Goal: Entertainment & Leisure: Consume media (video, audio)

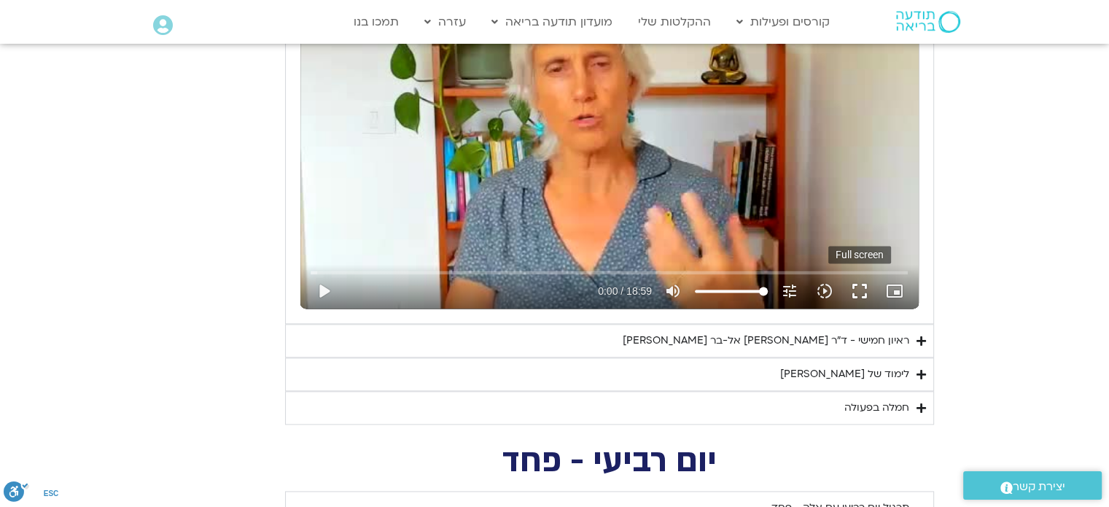
scroll to position [1882, 0]
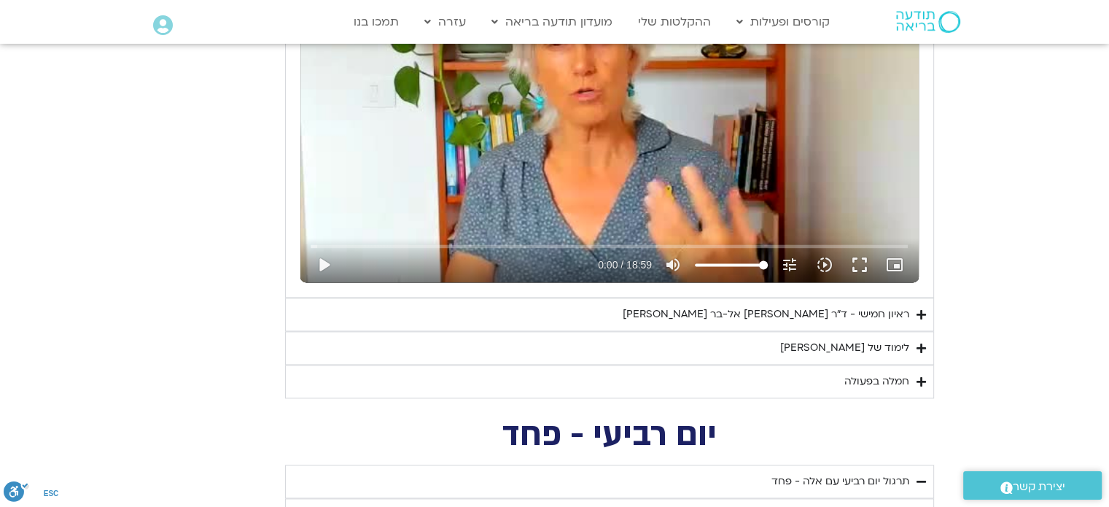
click at [896, 345] on div "לימוד של [PERSON_NAME]" at bounding box center [844, 348] width 129 height 18
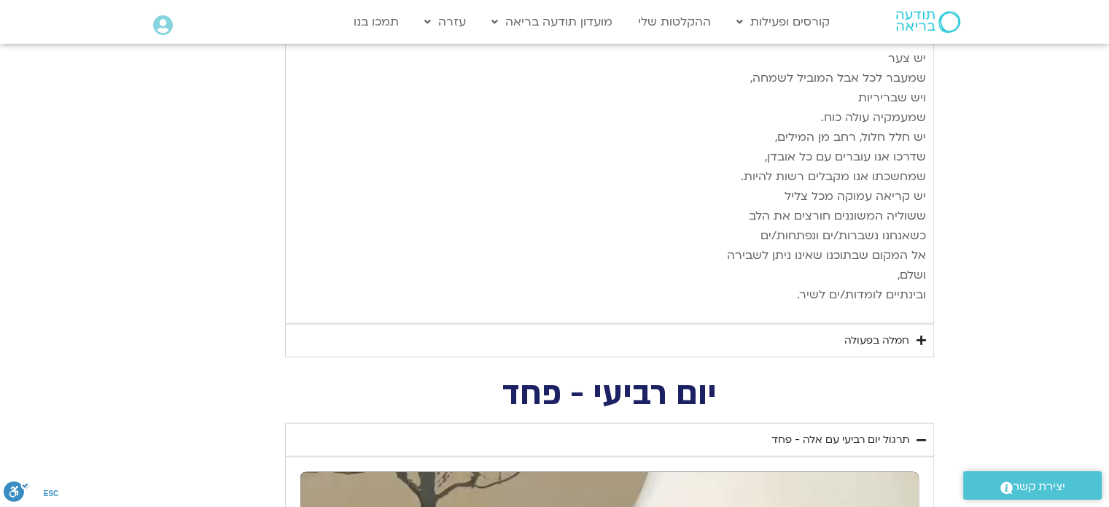
scroll to position [3413, 0]
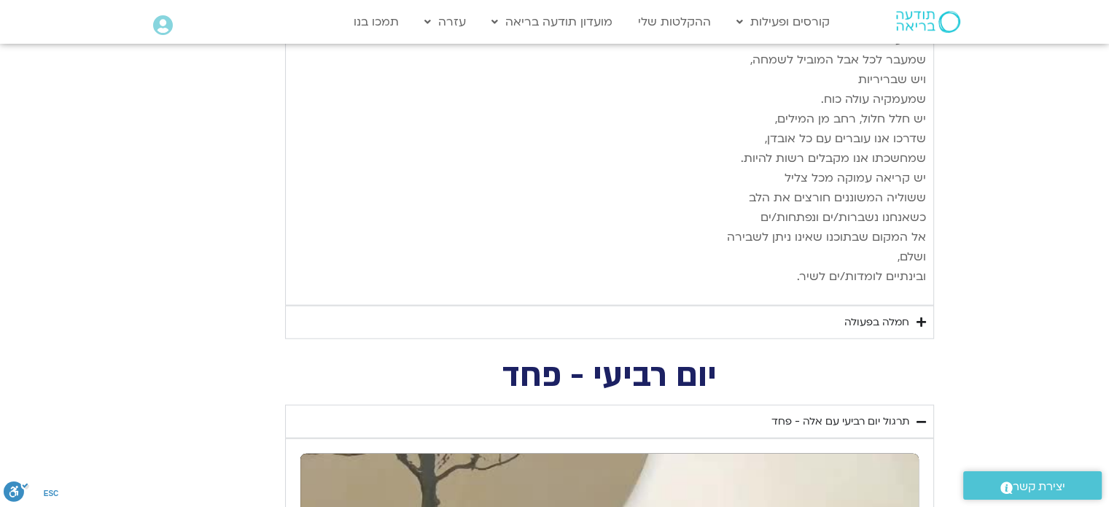
click at [899, 314] on div "חמלה בפעולה" at bounding box center [877, 323] width 65 height 18
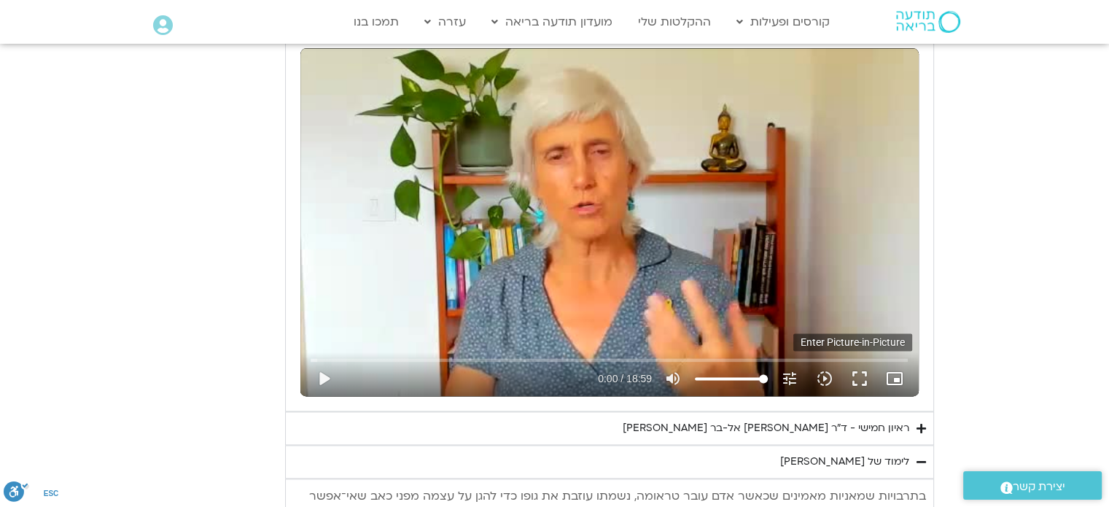
scroll to position [1736, 0]
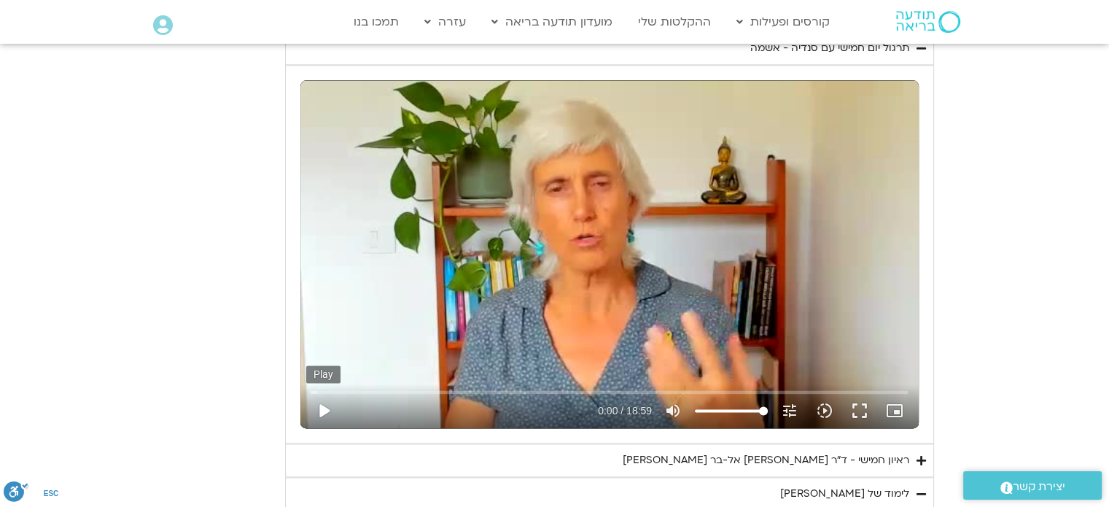
click at [321, 407] on button "play_arrow" at bounding box center [323, 410] width 35 height 35
type input "6.969197"
type input "74.6448863636364"
type input "7.235635"
type input "74.6448863636364"
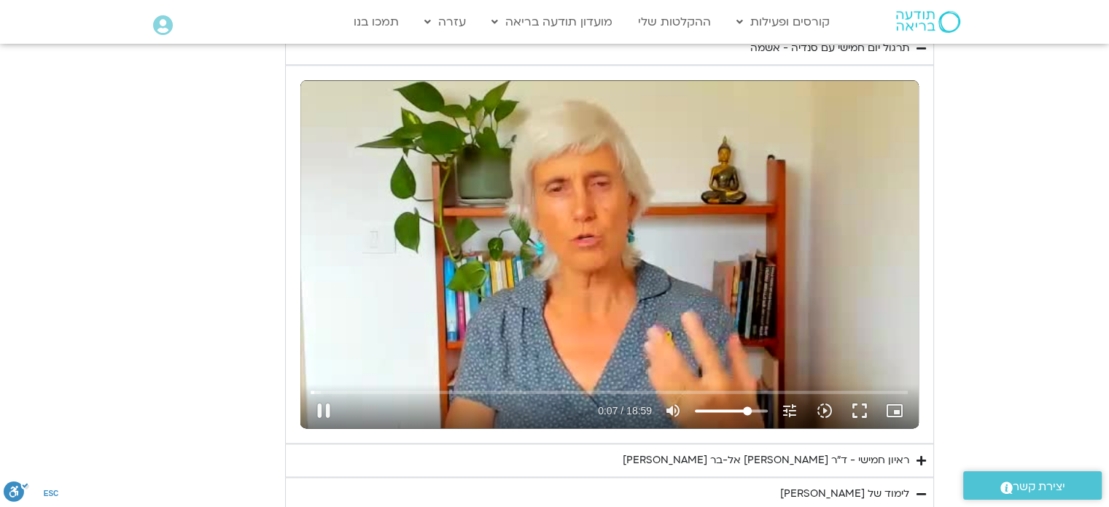
click at [747, 410] on input "Volume" at bounding box center [731, 410] width 73 height 9
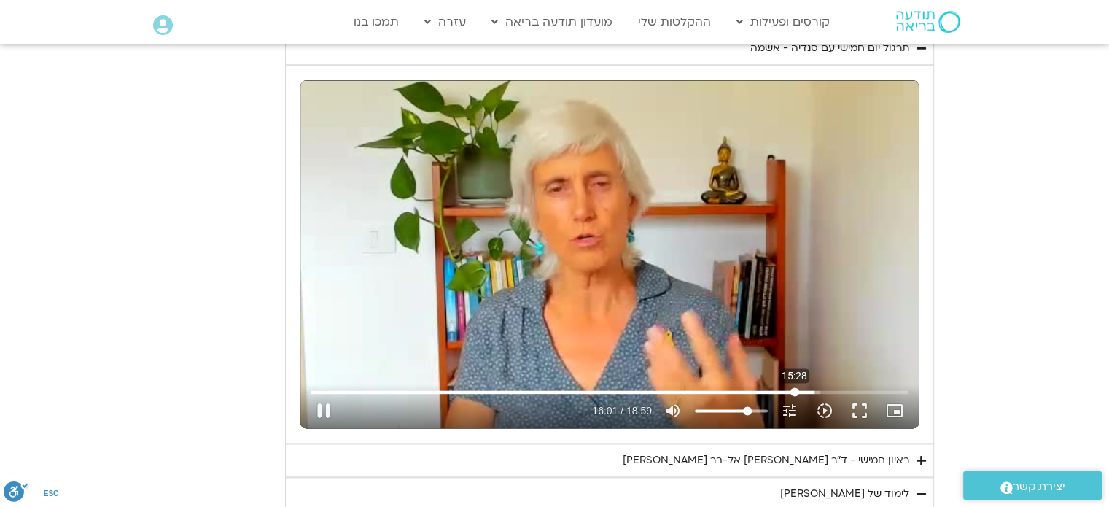
click at [794, 388] on input "Seek" at bounding box center [609, 391] width 597 height 9
click at [761, 388] on input "Seek" at bounding box center [609, 391] width 597 height 9
click at [729, 387] on input "Seek" at bounding box center [609, 391] width 597 height 9
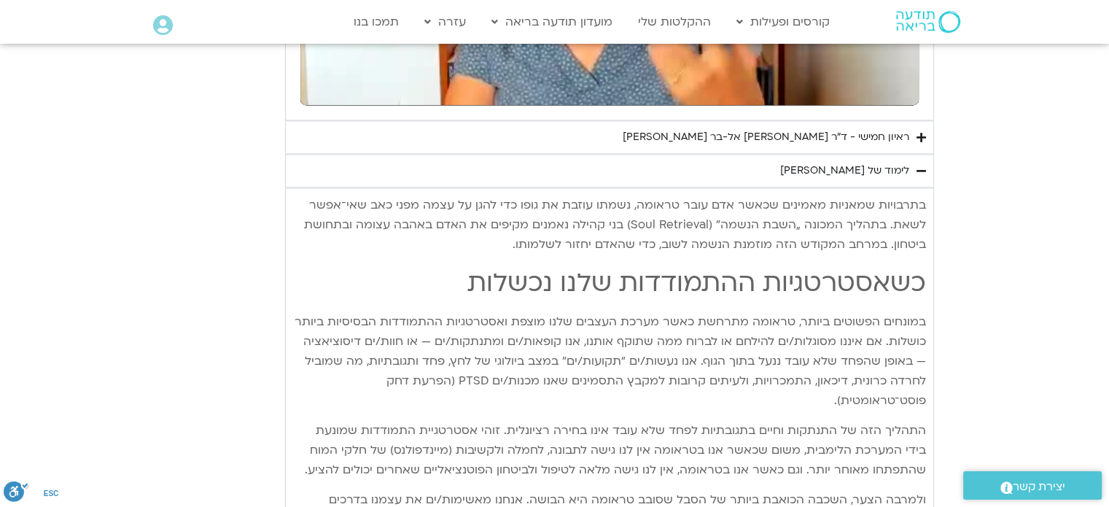
scroll to position [1882, 0]
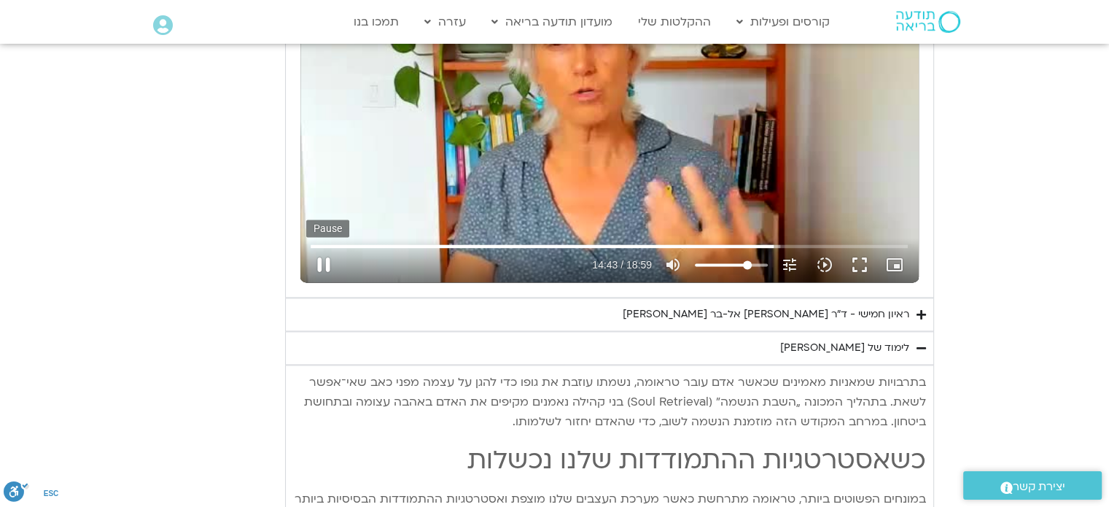
click at [322, 258] on button "pause" at bounding box center [323, 264] width 35 height 35
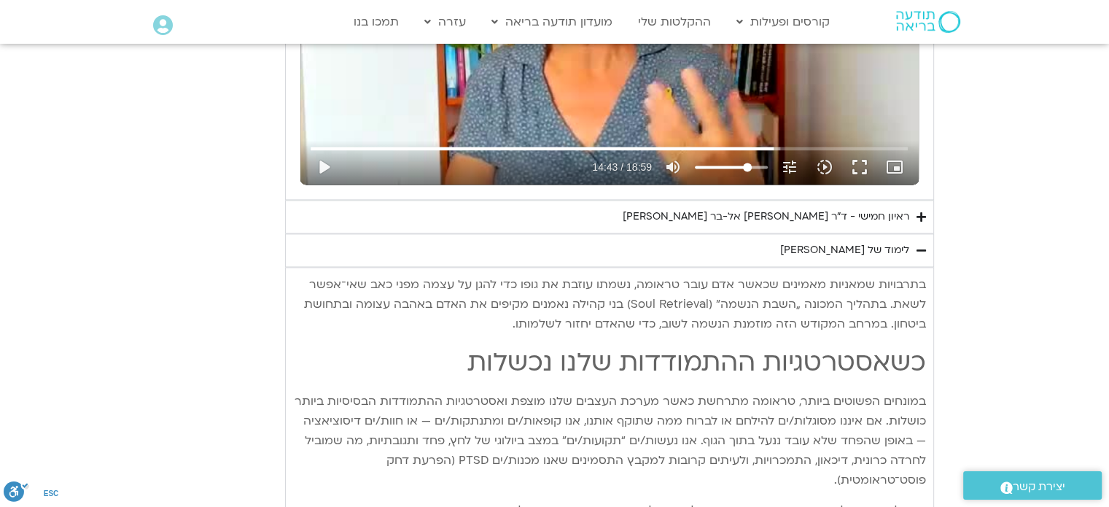
scroll to position [1955, 0]
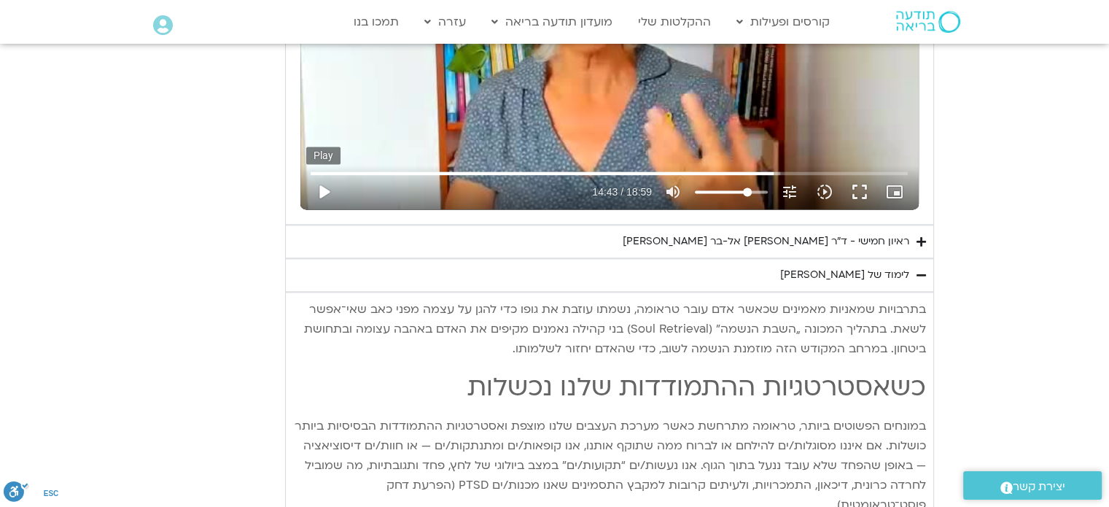
click at [323, 189] on button "play_arrow" at bounding box center [323, 191] width 35 height 35
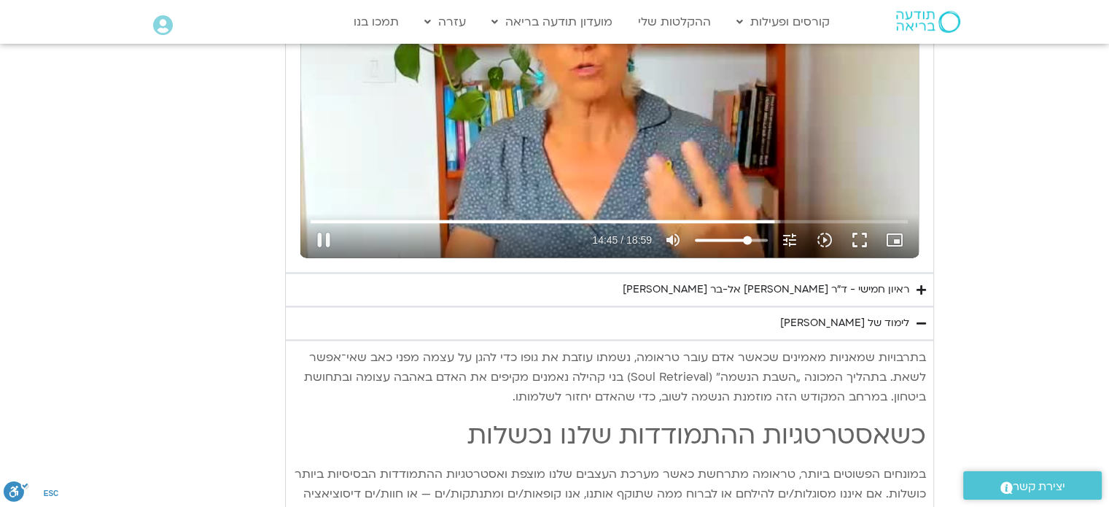
scroll to position [1882, 0]
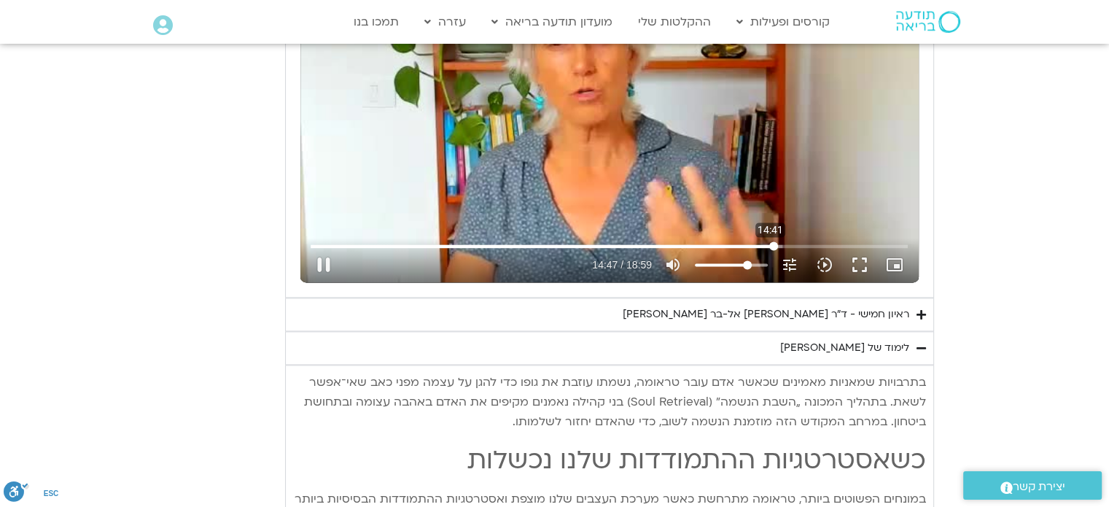
click at [770, 244] on input "Seek" at bounding box center [609, 245] width 597 height 9
click at [766, 244] on input "Seek" at bounding box center [609, 245] width 597 height 9
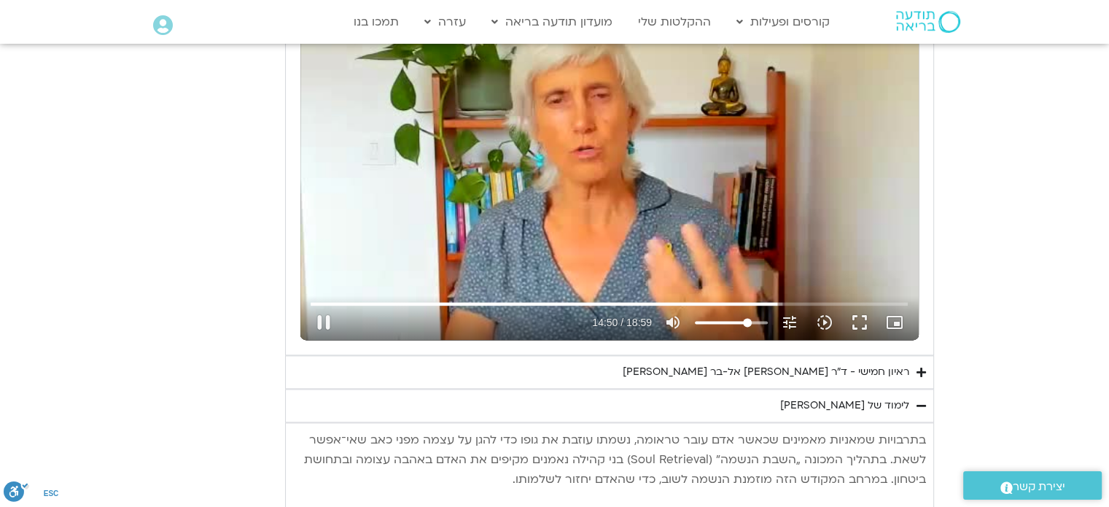
scroll to position [1809, 0]
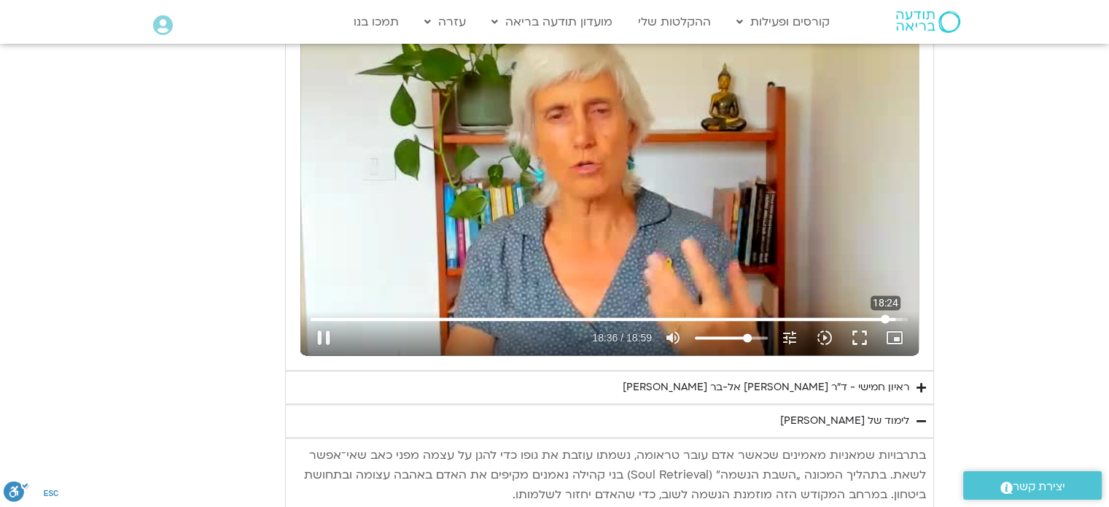
click at [885, 314] on input "Seek" at bounding box center [609, 318] width 597 height 9
click at [881, 317] on input "Seek" at bounding box center [609, 318] width 597 height 9
click at [875, 316] on input "Seek" at bounding box center [609, 318] width 597 height 9
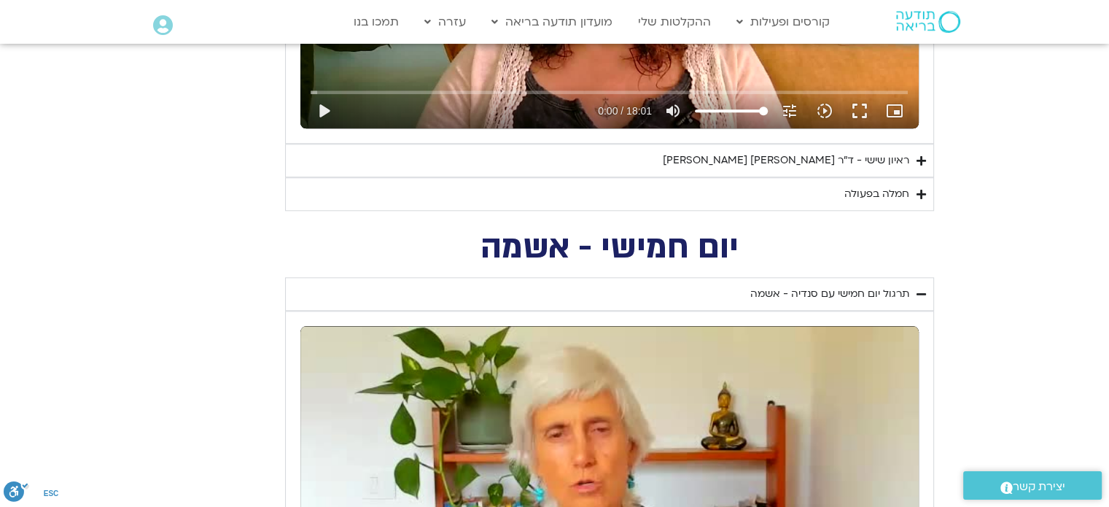
scroll to position [1444, 0]
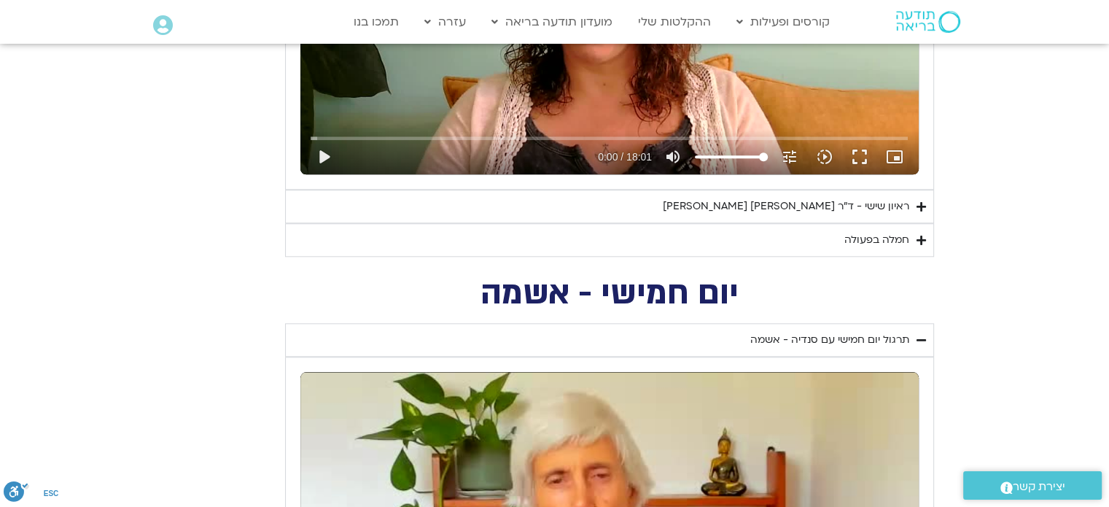
click at [875, 237] on div "חמלה בפעולה" at bounding box center [877, 240] width 65 height 18
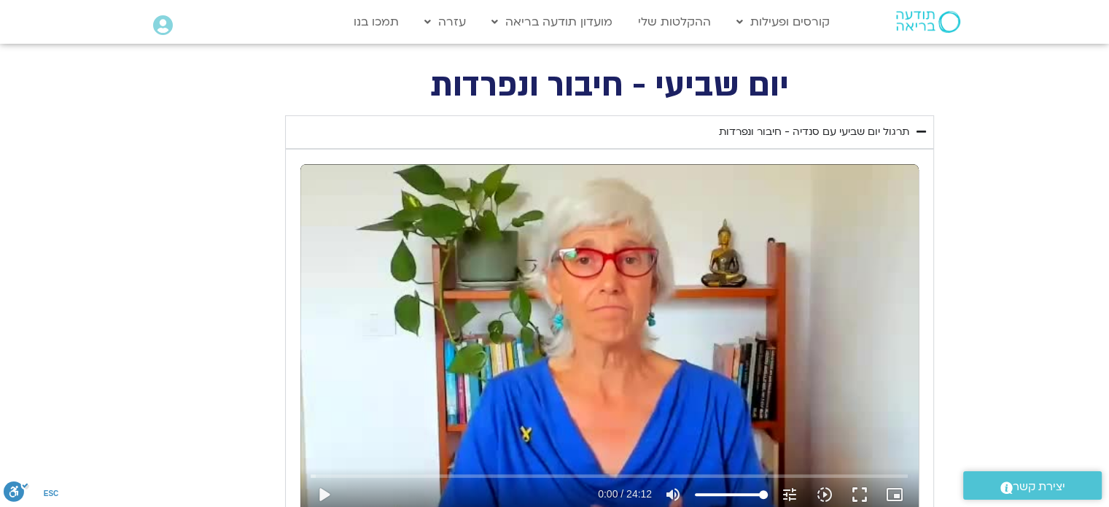
scroll to position [642, 0]
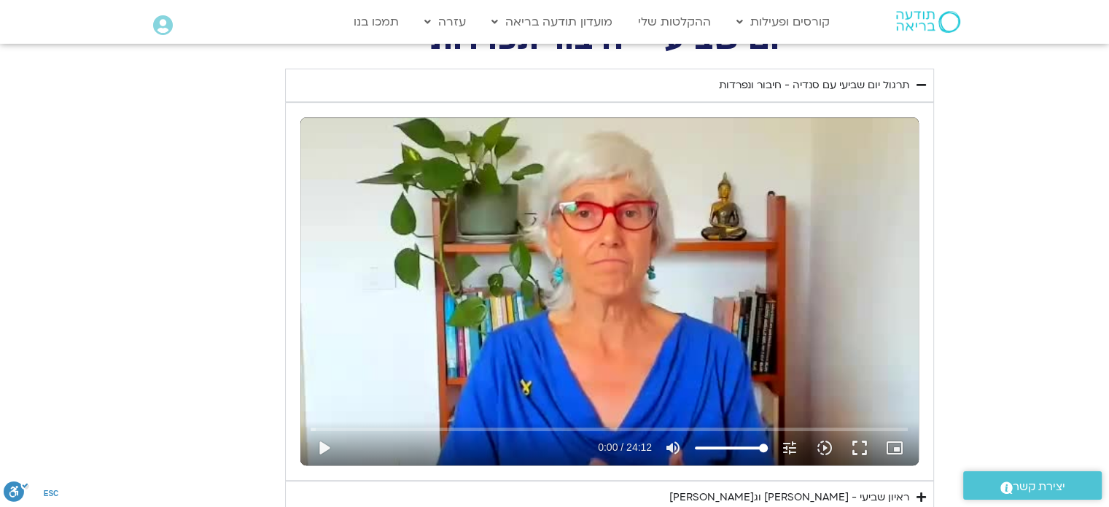
type input "1139.36"
